Goal: Task Accomplishment & Management: Manage account settings

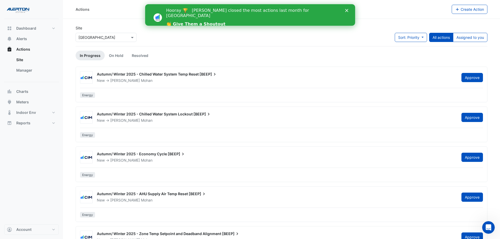
click at [345, 8] on div "Hooray 🏆 [PERSON_NAME] closed the most actions last month for [GEOGRAPHIC_DATA]…" at bounding box center [256, 17] width 181 height 23
click at [346, 9] on div "Hooray 🏆 [PERSON_NAME] closed the most actions last month for [GEOGRAPHIC_DATA]…" at bounding box center [256, 17] width 181 height 23
click at [346, 10] on polygon "Close" at bounding box center [346, 10] width 3 height 3
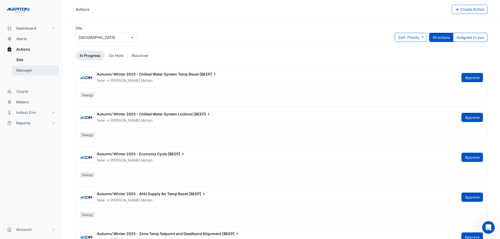
click at [24, 70] on link "Manager" at bounding box center [35, 70] width 47 height 11
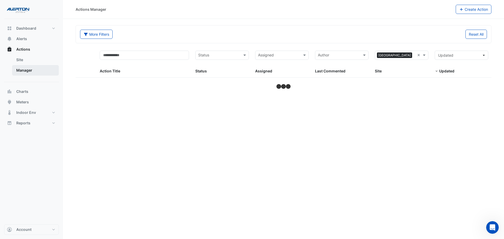
select select "***"
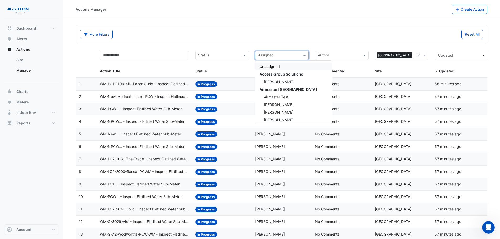
click at [293, 57] on input "text" at bounding box center [279, 56] width 42 height 6
click at [285, 75] on div "[PERSON_NAME]" at bounding box center [294, 72] width 77 height 8
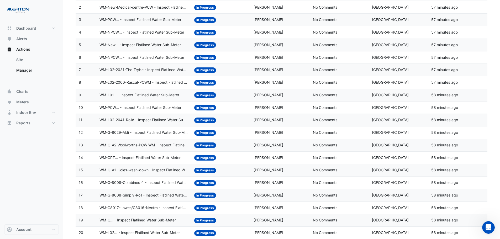
scroll to position [82, 0]
